Goal: Transaction & Acquisition: Obtain resource

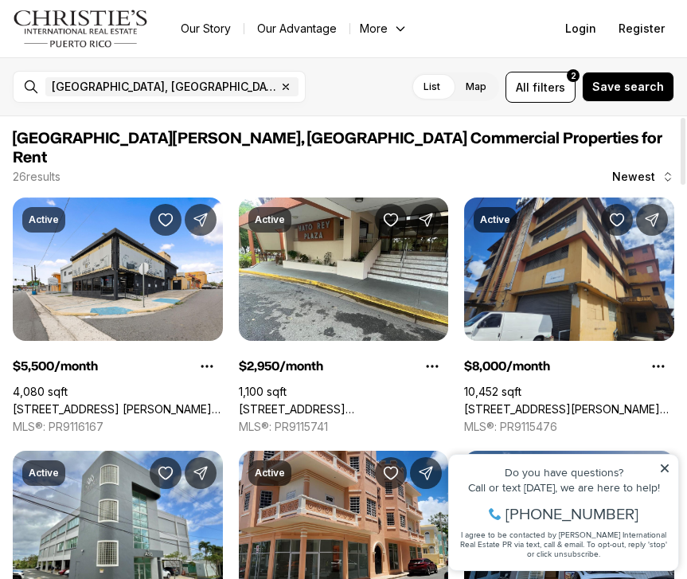
click at [465, 143] on span "[GEOGRAPHIC_DATA][PERSON_NAME], [GEOGRAPHIC_DATA] Commercial Properties for Rent" at bounding box center [344, 148] width 662 height 38
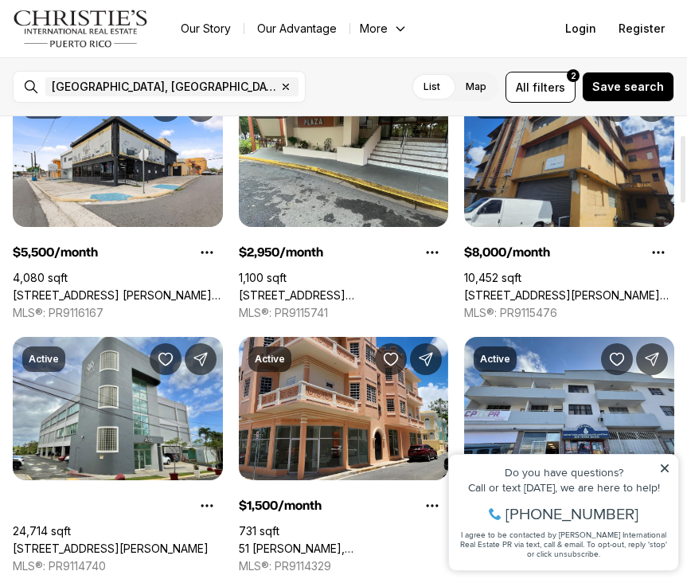
scroll to position [126, 0]
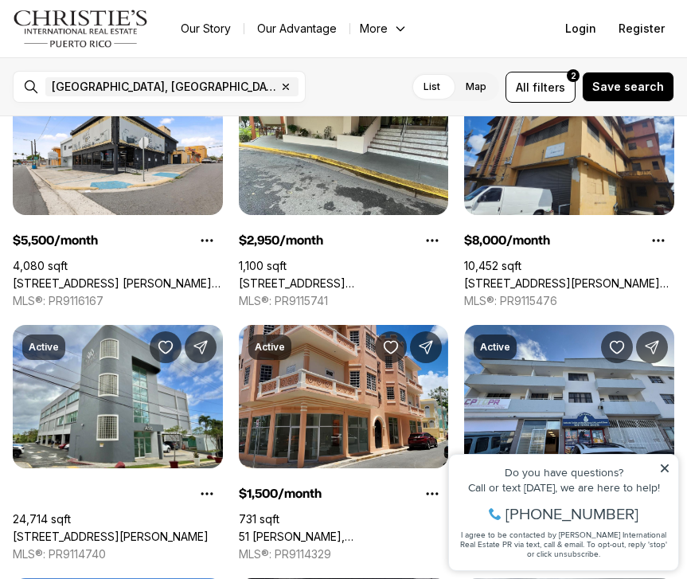
click at [663, 465] on icon at bounding box center [664, 468] width 11 height 11
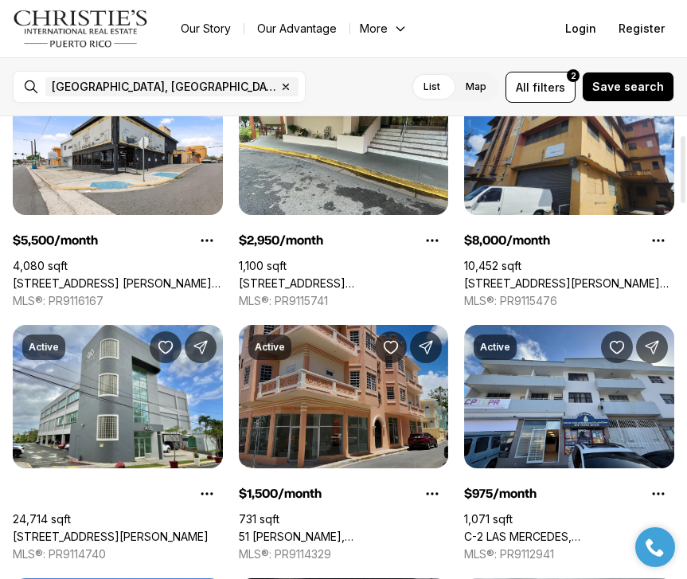
click at [358, 530] on link "51 PILAR Y BRAUMBAUGH, RIO PIEDRAS PR, 00921" at bounding box center [344, 537] width 210 height 14
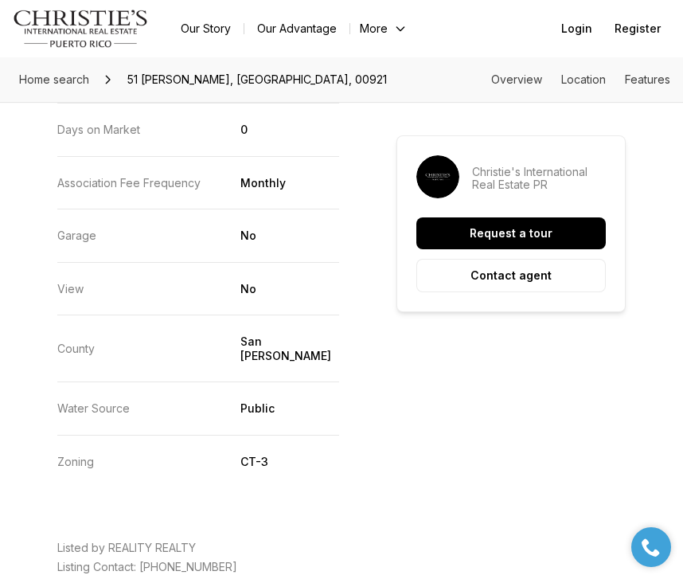
scroll to position [2277, 0]
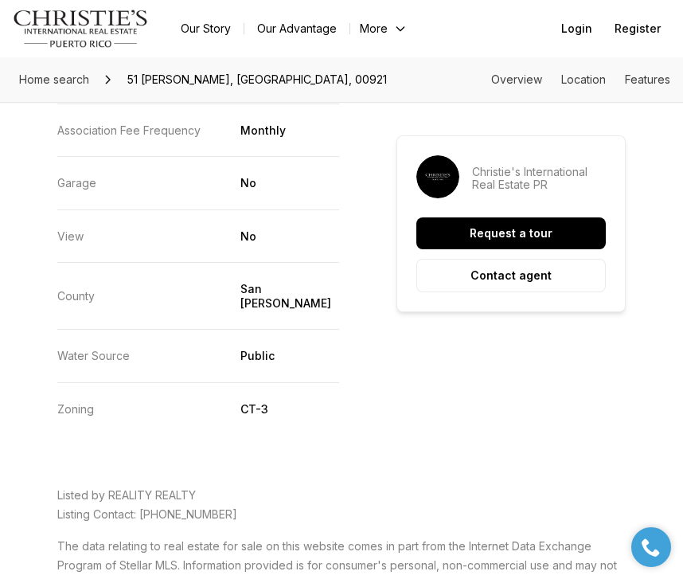
scroll to position [2362, 0]
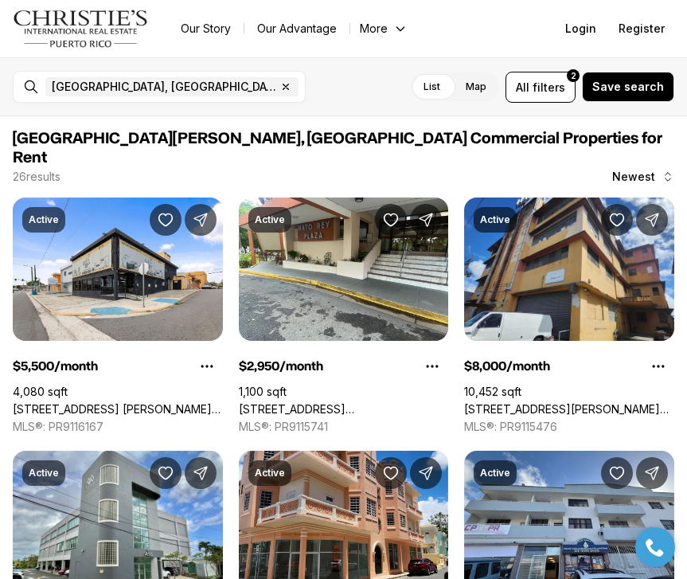
scroll to position [126, 0]
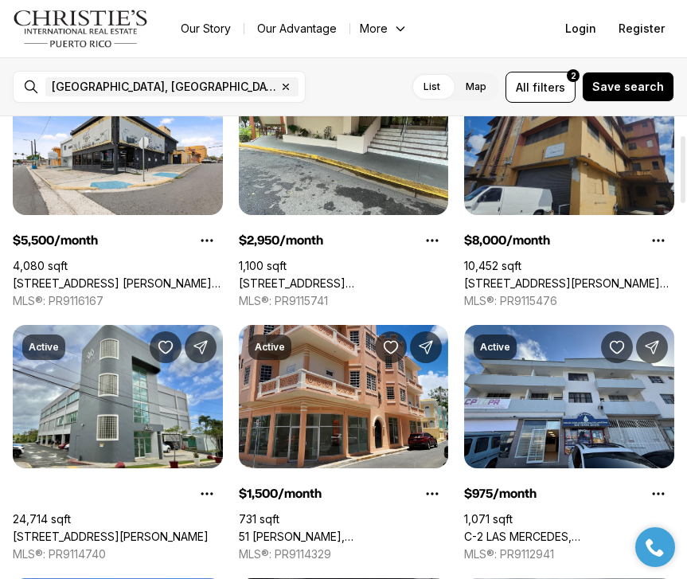
click at [669, 285] on link "[STREET_ADDRESS][PERSON_NAME][PERSON_NAME]" at bounding box center [569, 283] width 210 height 14
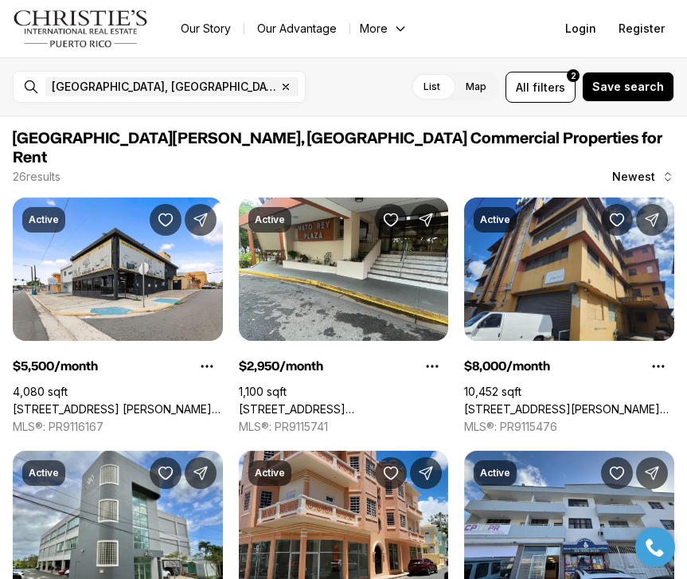
scroll to position [126, 0]
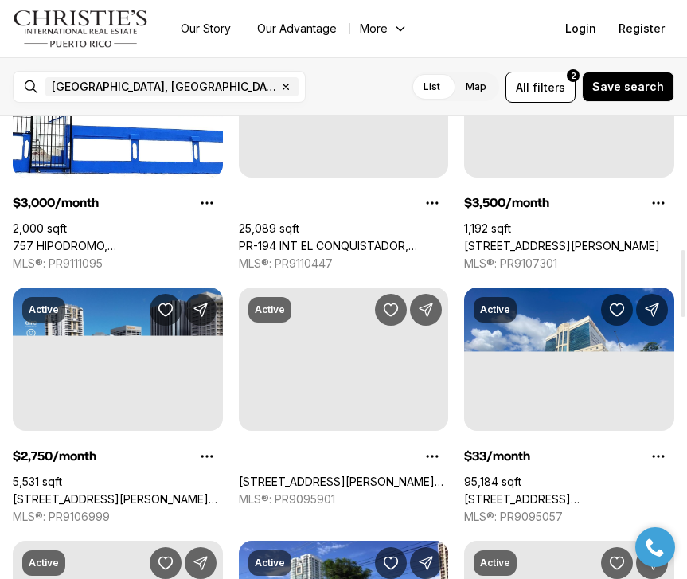
scroll to position [931, 0]
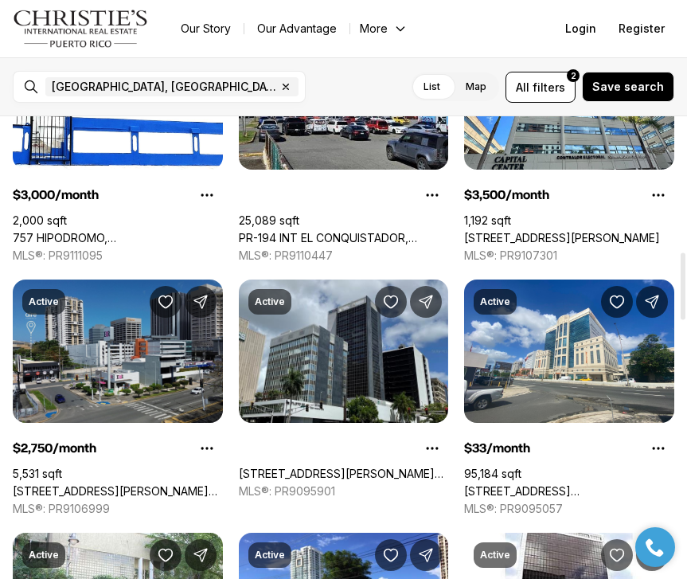
click at [180, 484] on link "[STREET_ADDRESS][PERSON_NAME][PERSON_NAME]" at bounding box center [118, 491] width 210 height 14
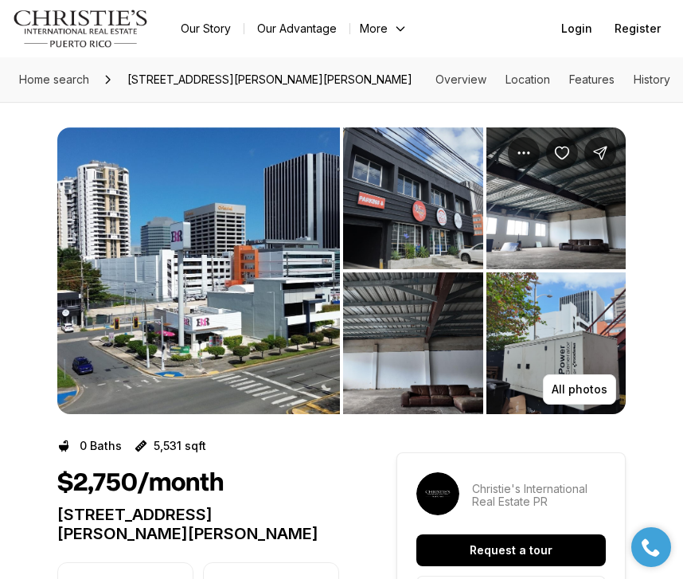
click at [397, 202] on img "View image gallery" at bounding box center [413, 198] width 140 height 142
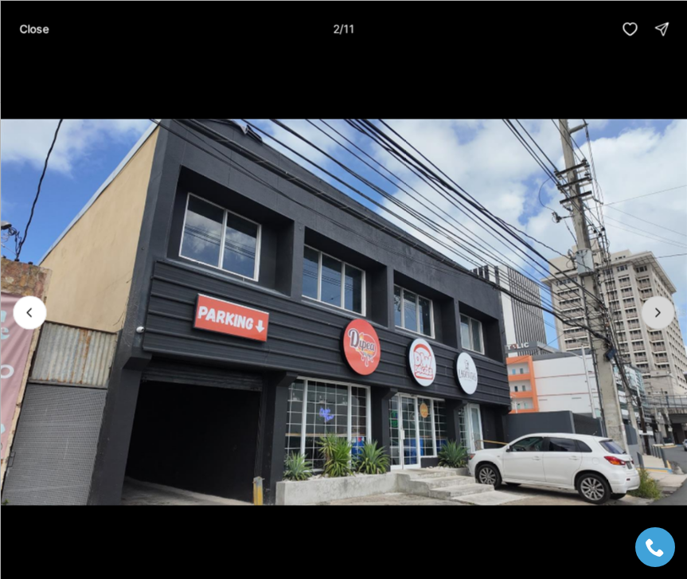
click at [651, 318] on icon "Next slide" at bounding box center [658, 312] width 16 height 16
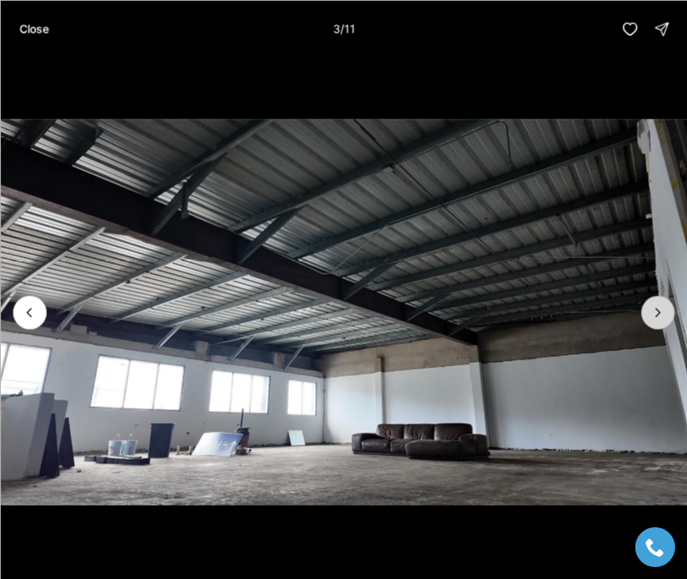
click at [651, 318] on icon "Next slide" at bounding box center [658, 312] width 16 height 16
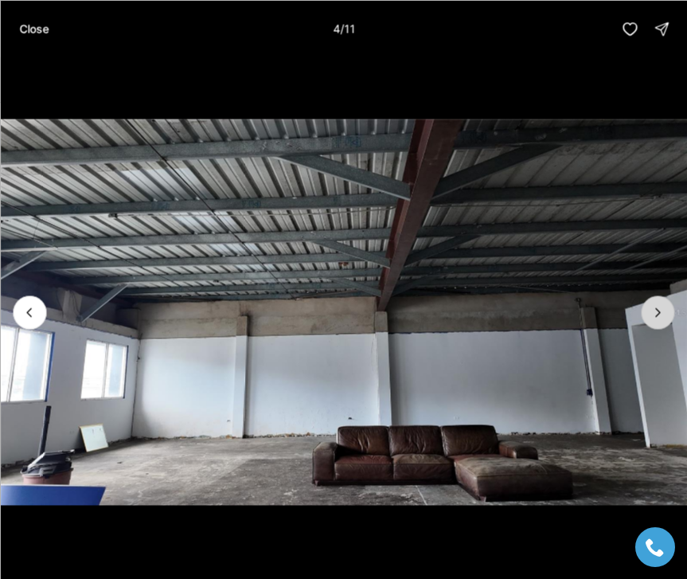
click at [651, 318] on icon "Next slide" at bounding box center [658, 312] width 16 height 16
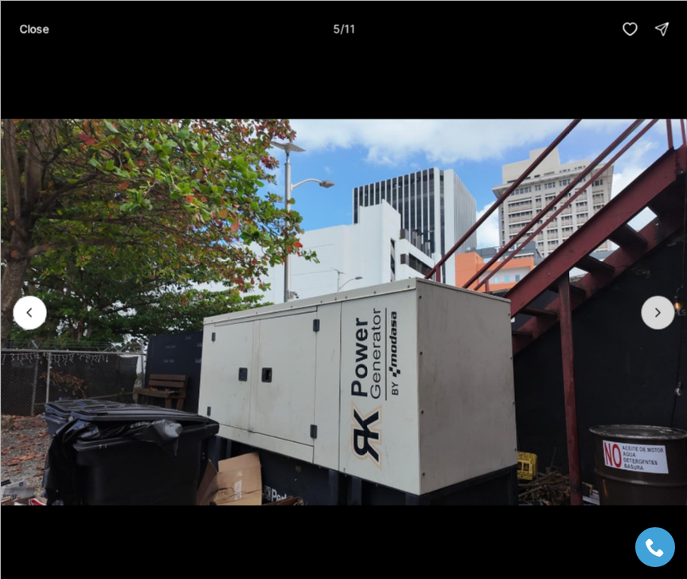
click at [651, 318] on icon "Next slide" at bounding box center [658, 312] width 16 height 16
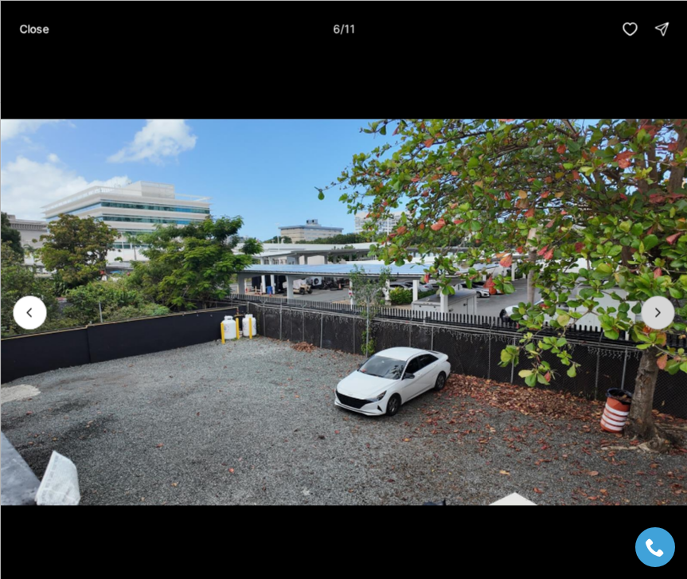
click at [651, 318] on icon "Next slide" at bounding box center [658, 312] width 16 height 16
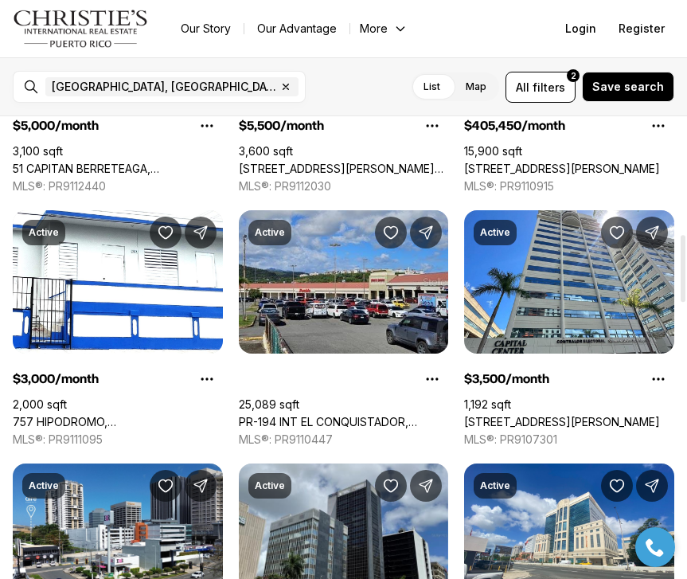
scroll to position [734, 0]
